Goal: Register for event/course

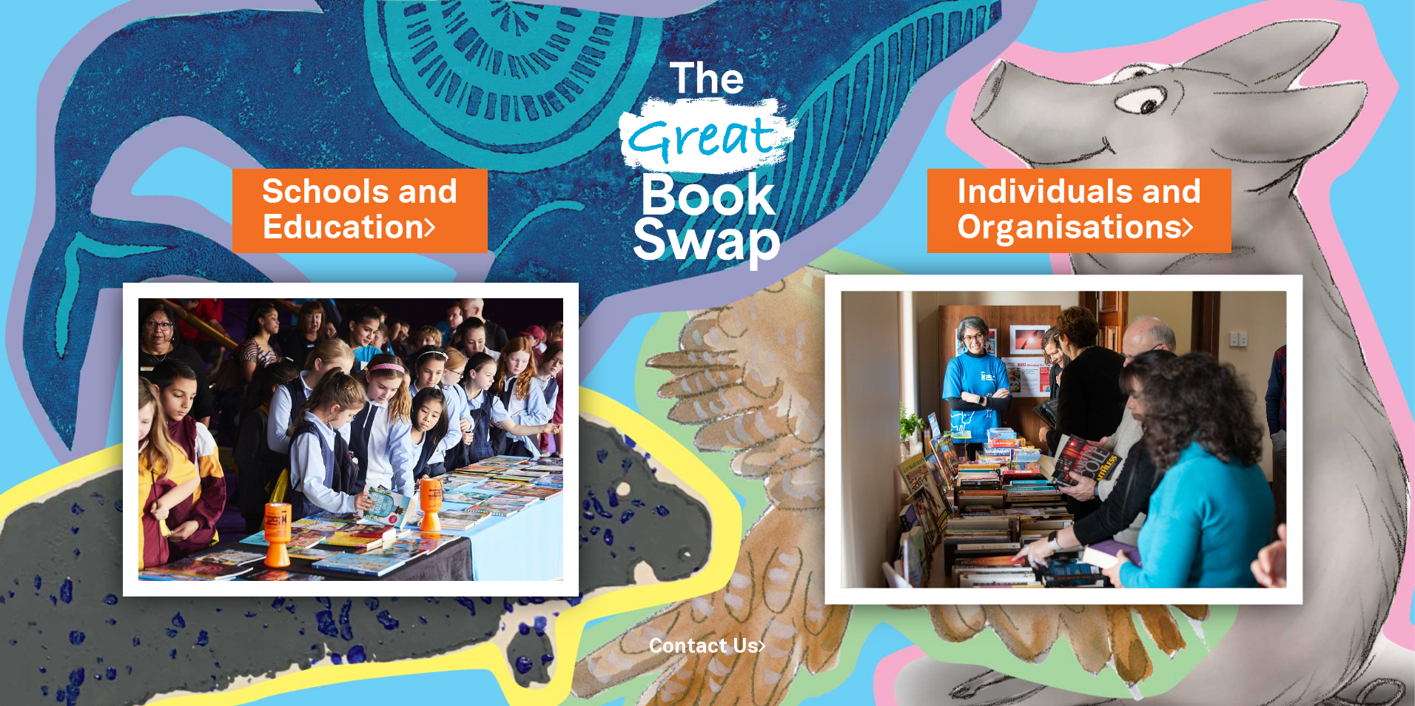
click at [894, 448] on img at bounding box center [1064, 439] width 478 height 329
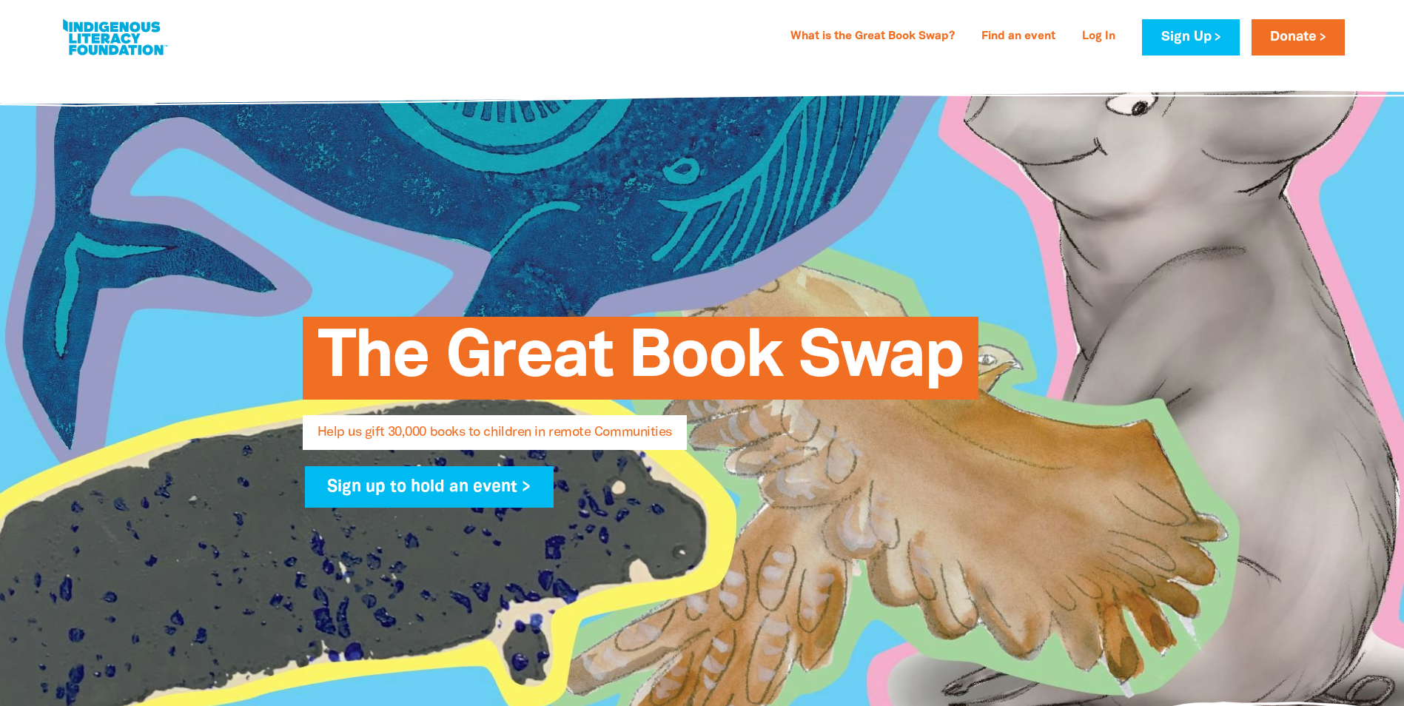
select select "AU"
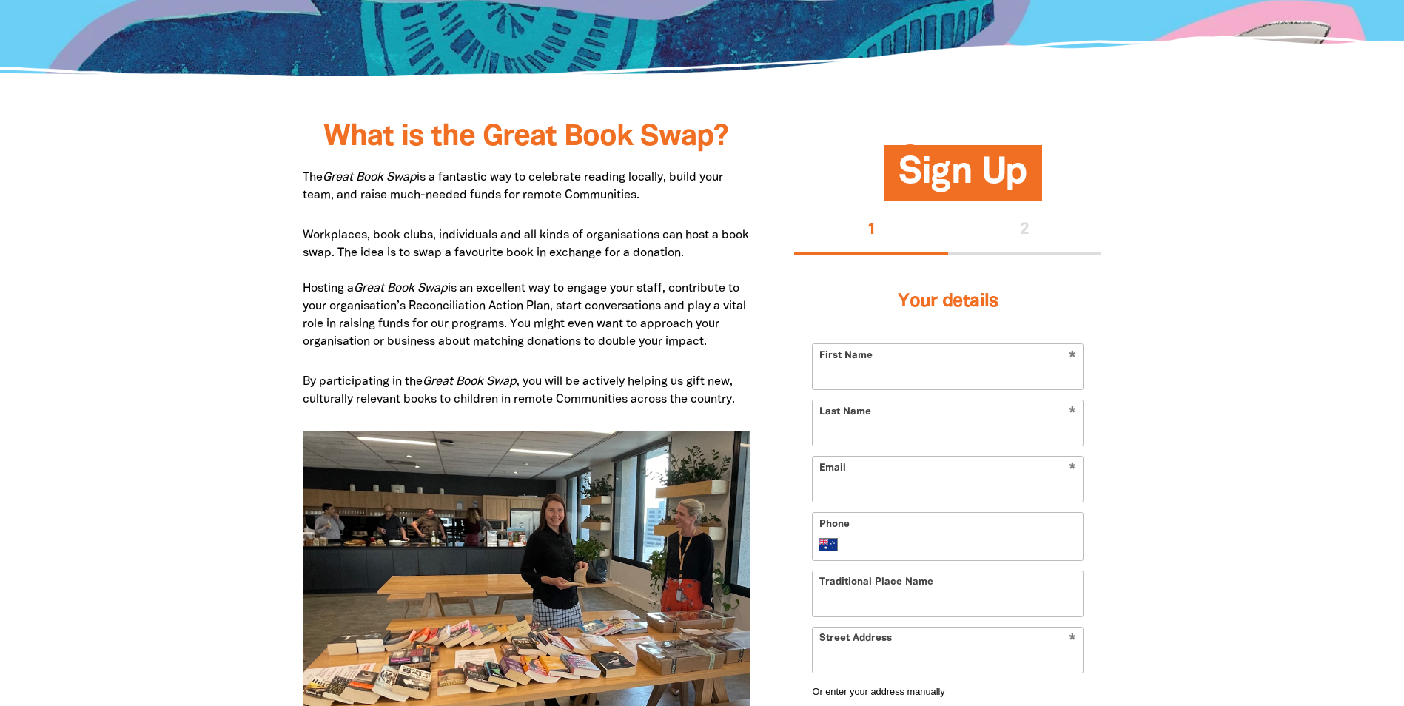
scroll to position [740, 0]
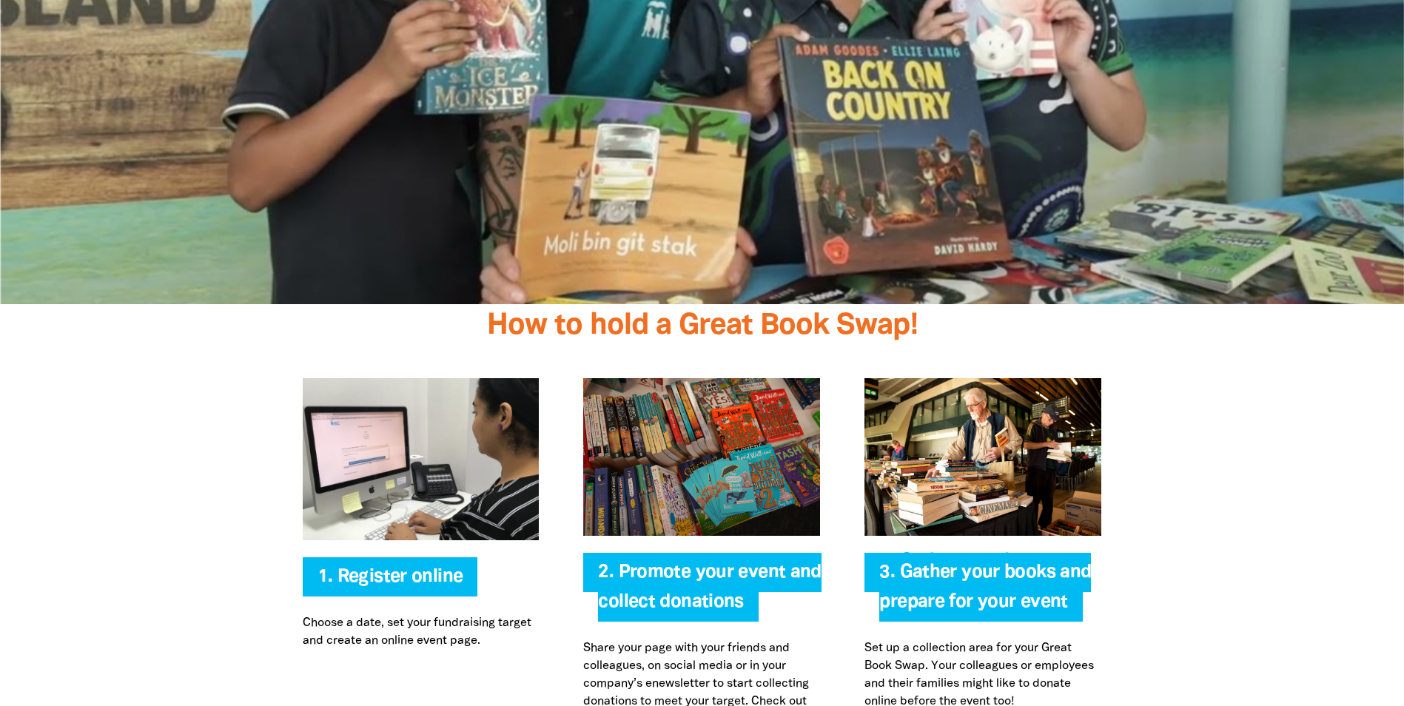
scroll to position [2812, 0]
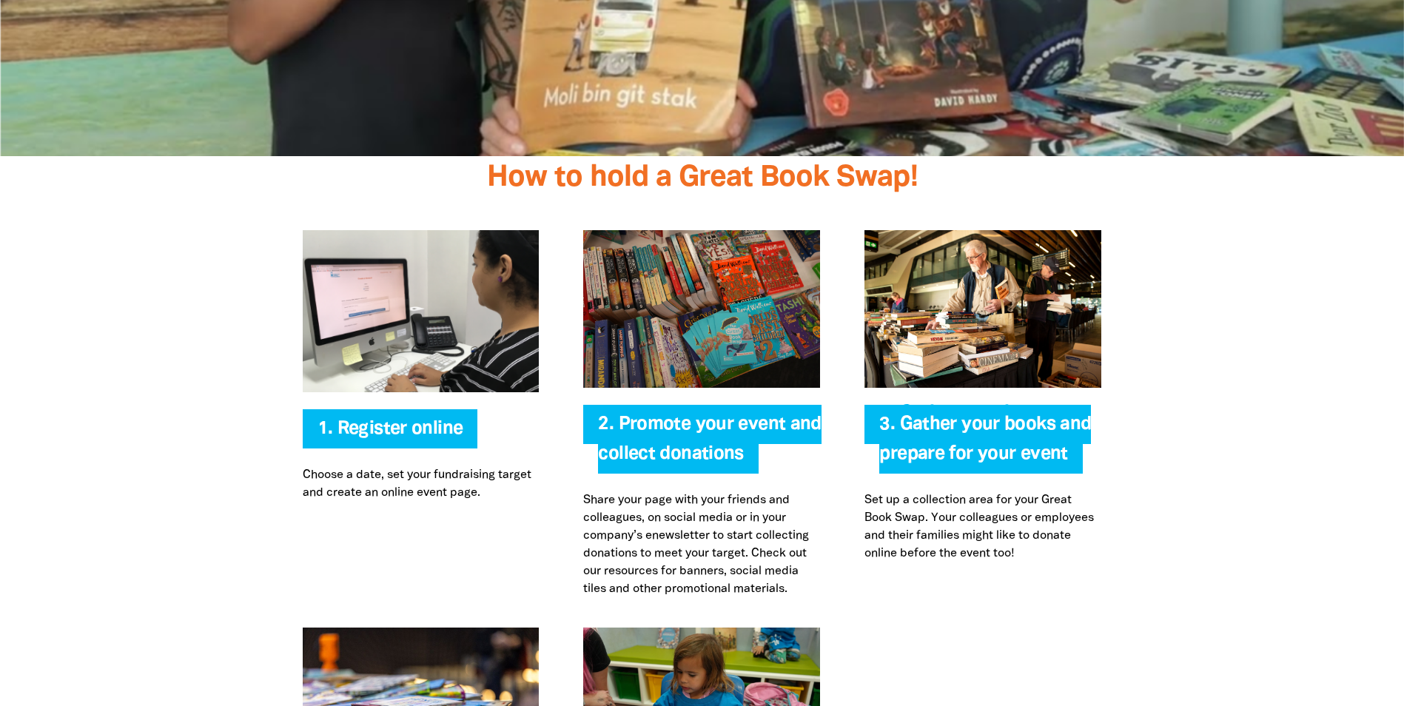
click at [187, 323] on div at bounding box center [702, 414] width 1404 height 427
click at [147, 352] on div at bounding box center [702, 414] width 1404 height 427
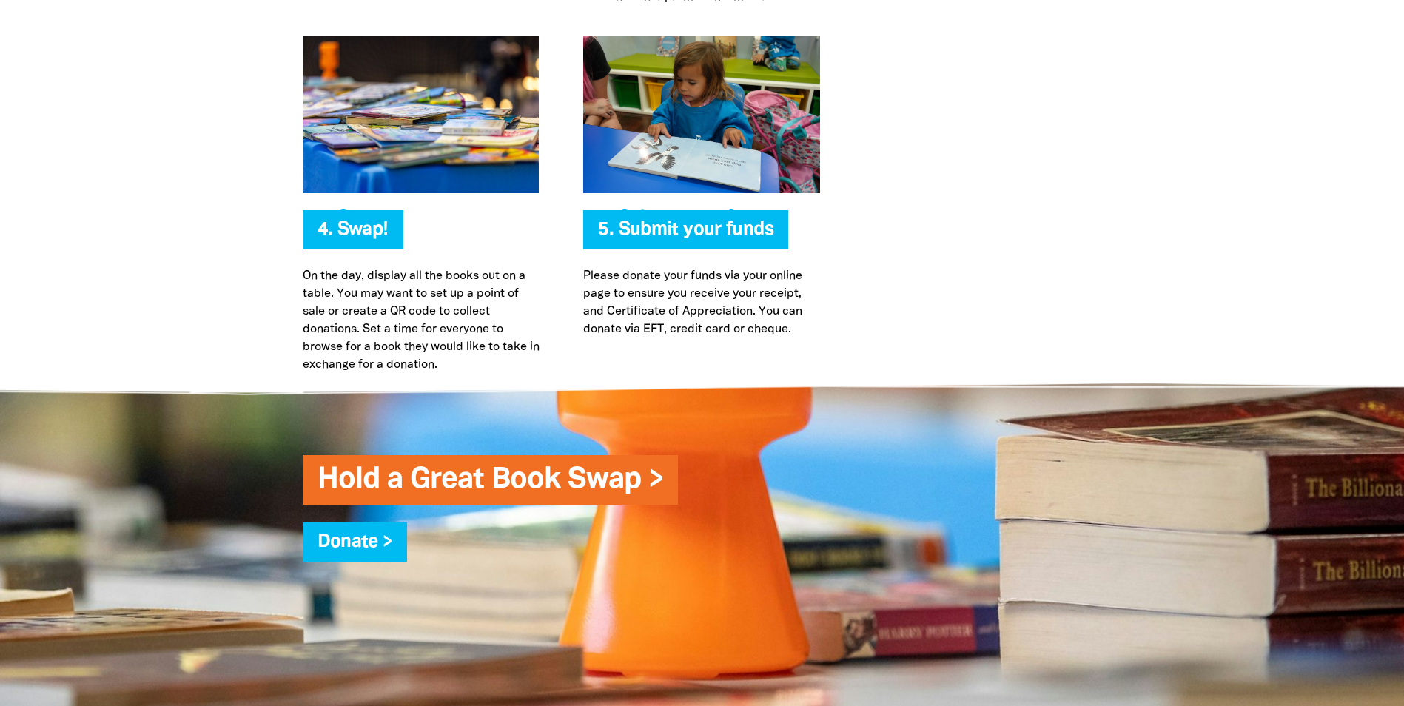
scroll to position [3330, 0]
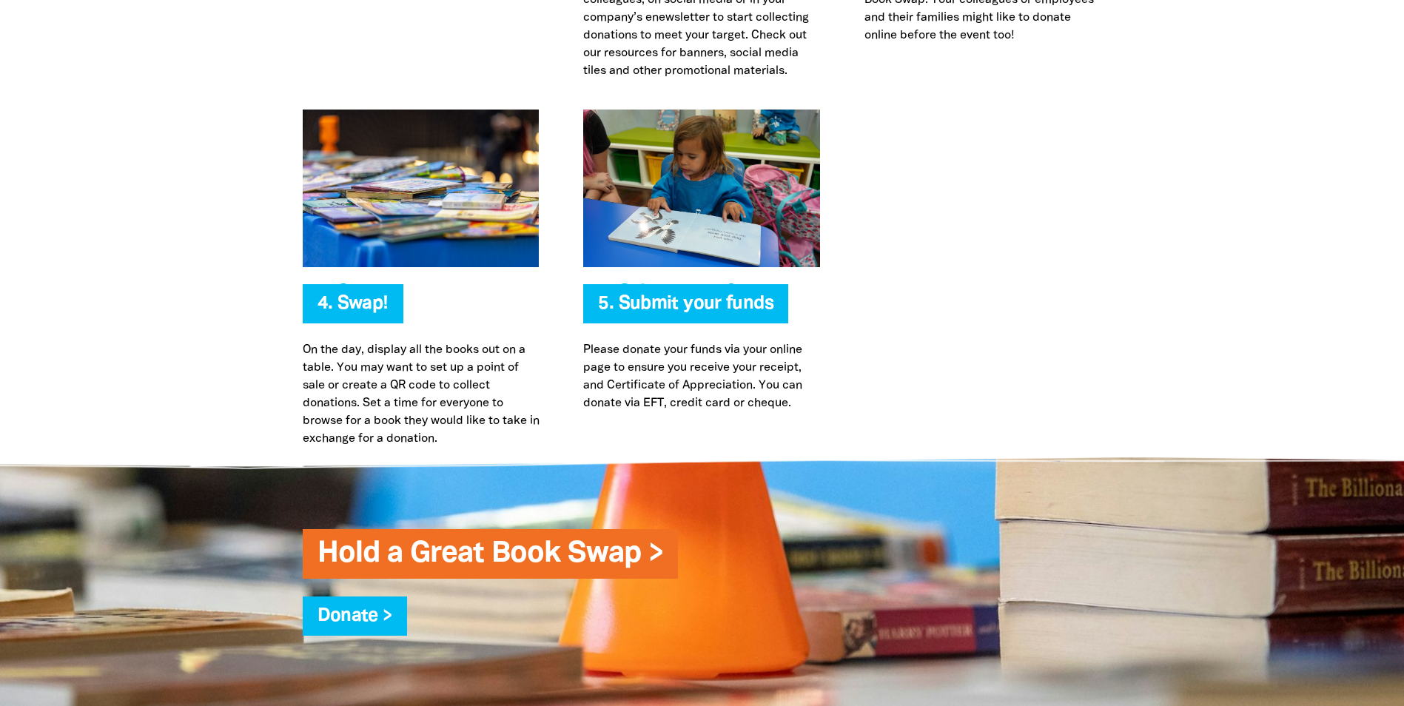
click at [178, 376] on div at bounding box center [702, 279] width 1404 height 338
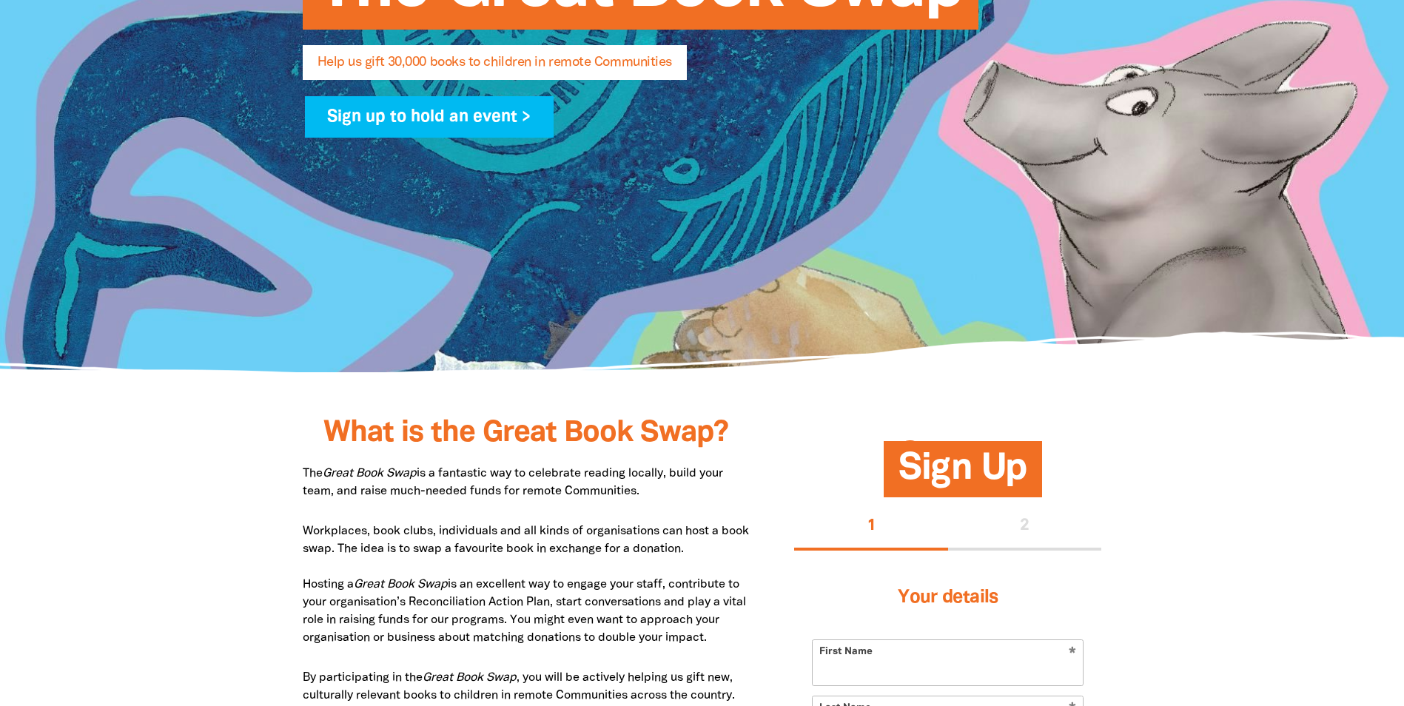
scroll to position [0, 0]
